Goal: Navigation & Orientation: Find specific page/section

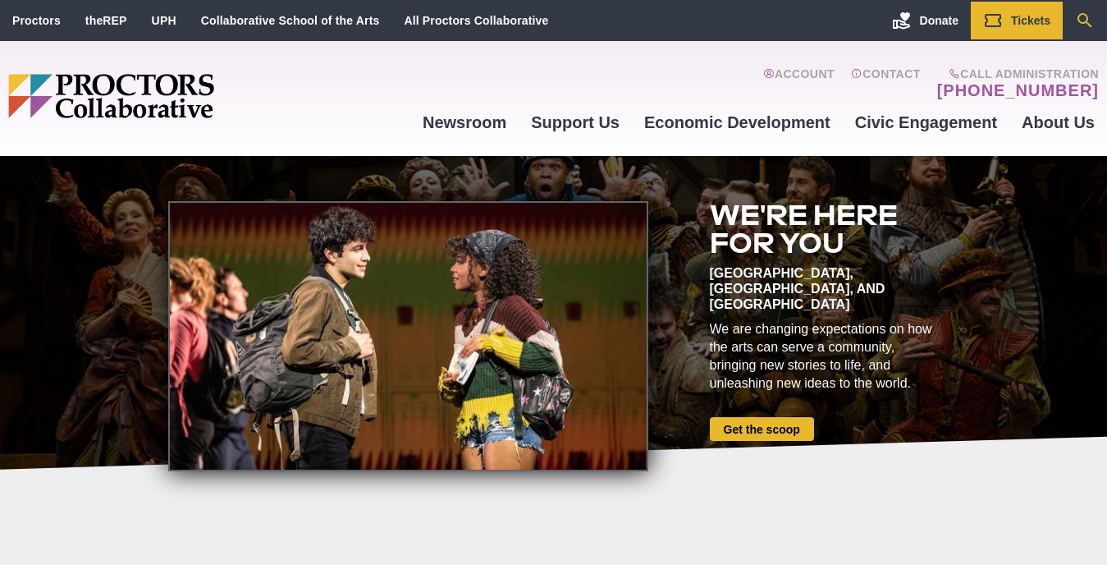
click at [1081, 16] on icon "Search" at bounding box center [1085, 21] width 20 height 20
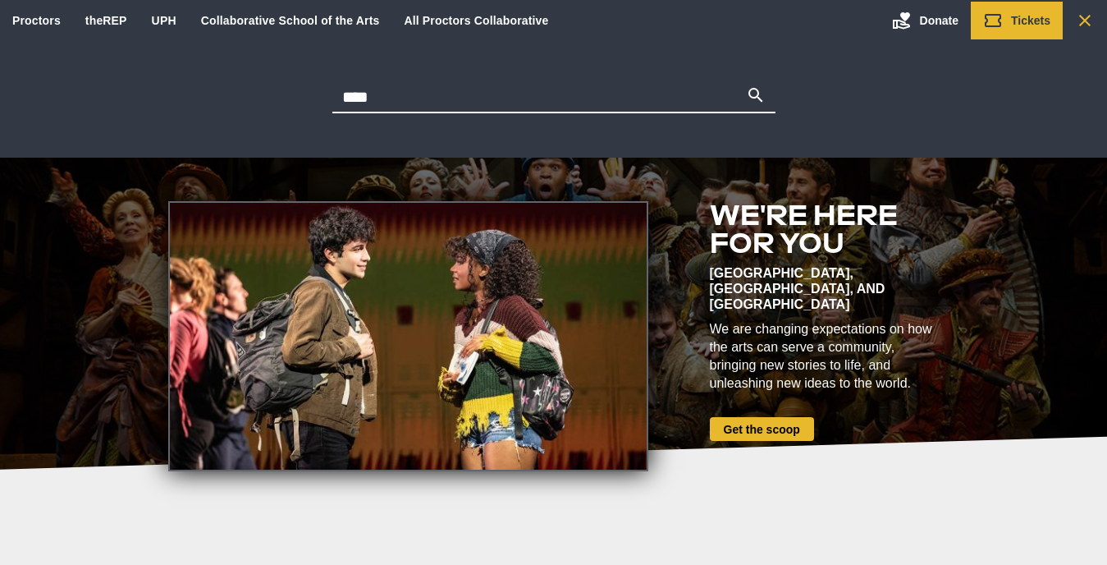
type input "****"
click at [755, 96] on button "Search" at bounding box center [756, 96] width 20 height 23
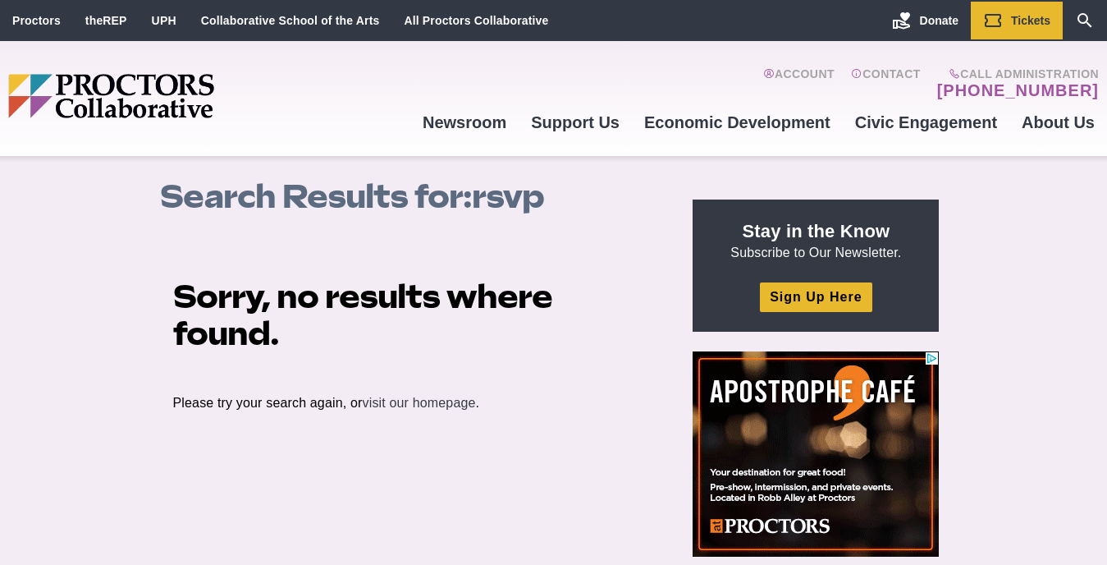
click at [418, 401] on link "visit our homepage" at bounding box center [419, 403] width 113 height 14
